Goal: Information Seeking & Learning: Compare options

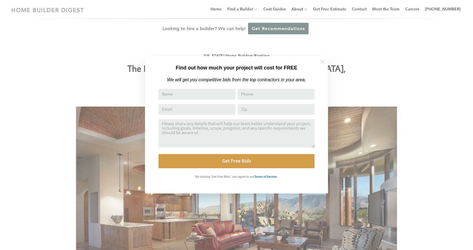
click at [321, 61] on icon at bounding box center [322, 62] width 4 height 4
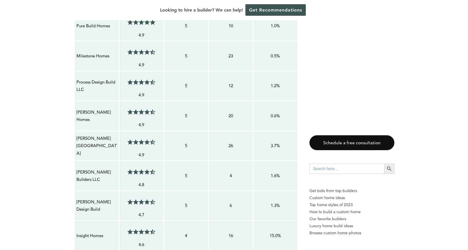
scroll to position [563, 0]
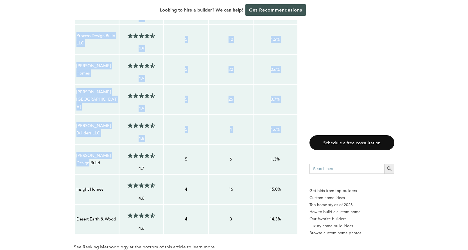
drag, startPoint x: 90, startPoint y: 141, endPoint x: 74, endPoint y: 134, distance: 17.8
click at [74, 134] on table "Contractor Average Customer Satisfaction Service Rating Score Total Number of R…" at bounding box center [186, 89] width 224 height 289
click at [78, 152] on p "[PERSON_NAME] Design Build" at bounding box center [97, 159] width 41 height 15
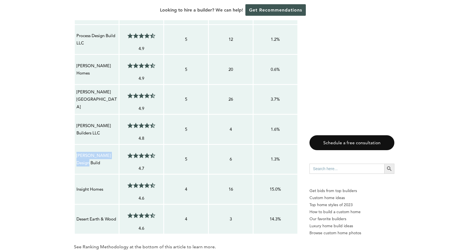
drag, startPoint x: 87, startPoint y: 142, endPoint x: 75, endPoint y: 134, distance: 14.1
click at [75, 144] on td "[PERSON_NAME] Design Build" at bounding box center [96, 159] width 45 height 30
drag, startPoint x: 110, startPoint y: 48, endPoint x: 77, endPoint y: 45, distance: 32.8
click at [77, 62] on p "[PERSON_NAME] Homes" at bounding box center [97, 69] width 41 height 15
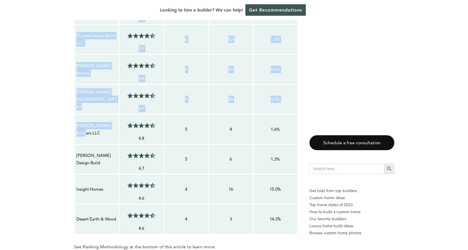
drag, startPoint x: 119, startPoint y: 108, endPoint x: 73, endPoint y: 106, distance: 46.2
click at [92, 122] on p "[PERSON_NAME] Builders LLC" at bounding box center [97, 129] width 41 height 15
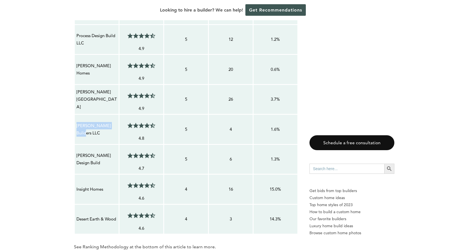
drag, startPoint x: 102, startPoint y: 108, endPoint x: 77, endPoint y: 108, distance: 25.0
click at [77, 114] on td "[PERSON_NAME] Builders LLC" at bounding box center [96, 129] width 45 height 30
click at [103, 152] on p "[PERSON_NAME] Design Build" at bounding box center [97, 159] width 41 height 15
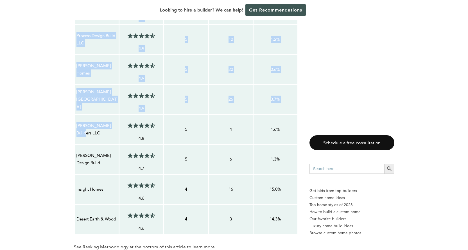
drag, startPoint x: 95, startPoint y: 107, endPoint x: 73, endPoint y: 105, distance: 21.2
click at [78, 122] on p "[PERSON_NAME] Builders LLC" at bounding box center [97, 129] width 41 height 15
drag, startPoint x: 114, startPoint y: 107, endPoint x: 74, endPoint y: 108, distance: 40.8
click at [74, 108] on table "Contractor Average Customer Satisfaction Service Rating Score Total Number of R…" at bounding box center [186, 89] width 224 height 289
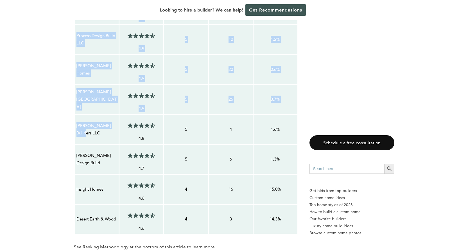
click at [74, 108] on table "Contractor Average Customer Satisfaction Service Rating Score Total Number of R…" at bounding box center [186, 89] width 224 height 289
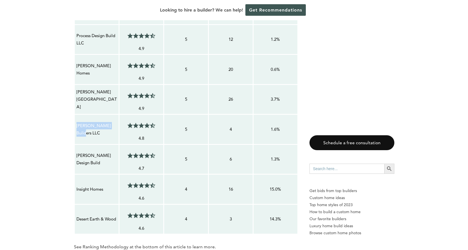
drag, startPoint x: 113, startPoint y: 111, endPoint x: 77, endPoint y: 111, distance: 35.4
click at [77, 122] on p "[PERSON_NAME] Builders LLC" at bounding box center [97, 129] width 41 height 15
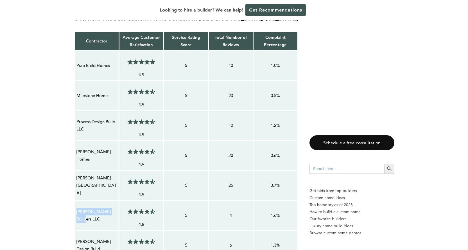
scroll to position [450, 0]
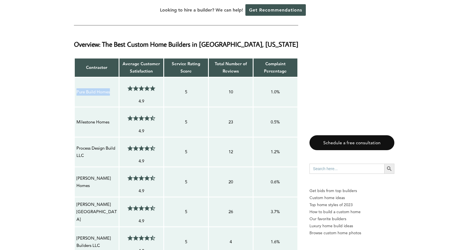
drag, startPoint x: 110, startPoint y: 72, endPoint x: 77, endPoint y: 72, distance: 32.9
click at [77, 88] on p "Pure Build Homes" at bounding box center [97, 91] width 41 height 7
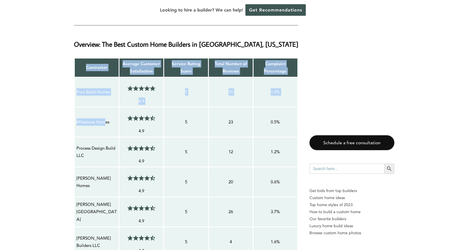
drag, startPoint x: 90, startPoint y: 100, endPoint x: 107, endPoint y: 101, distance: 16.9
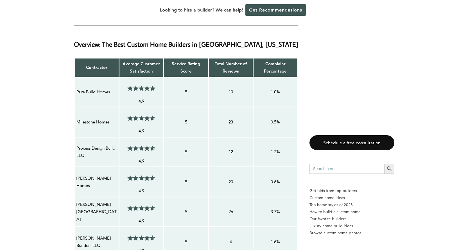
click at [112, 118] on p "Milestone Homes" at bounding box center [97, 121] width 41 height 7
drag, startPoint x: 108, startPoint y: 101, endPoint x: 75, endPoint y: 99, distance: 32.9
click at [75, 107] on td "Milestone Homes" at bounding box center [96, 122] width 45 height 30
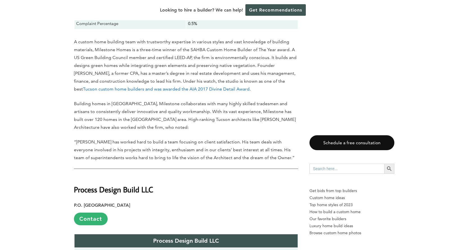
scroll to position [1406, 0]
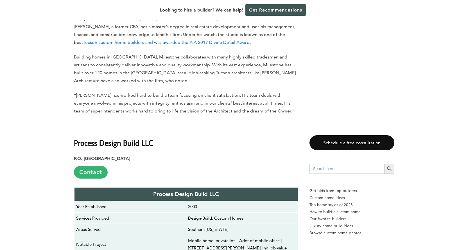
drag, startPoint x: 226, startPoint y: 157, endPoint x: 154, endPoint y: 155, distance: 71.7
click at [154, 189] on p "Process Design Build LLC" at bounding box center [186, 194] width 220 height 10
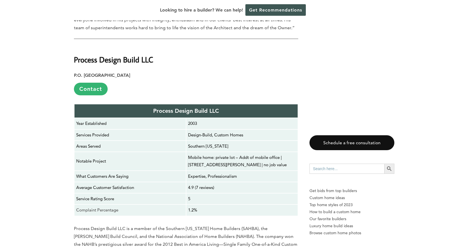
scroll to position [1491, 0]
